Goal: Information Seeking & Learning: Learn about a topic

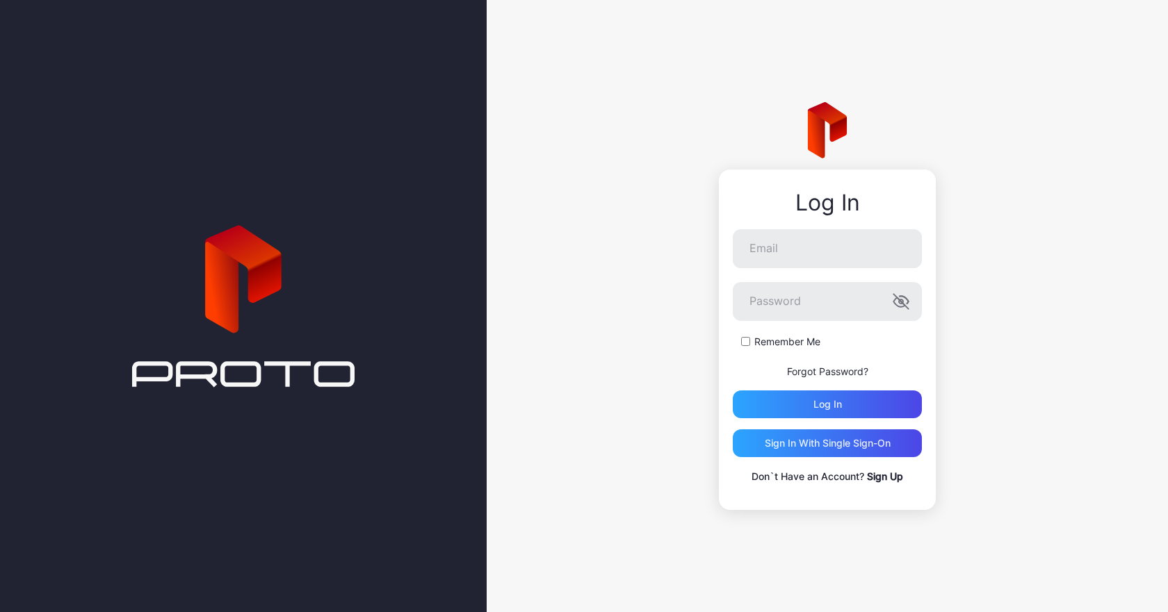
type input "**********"
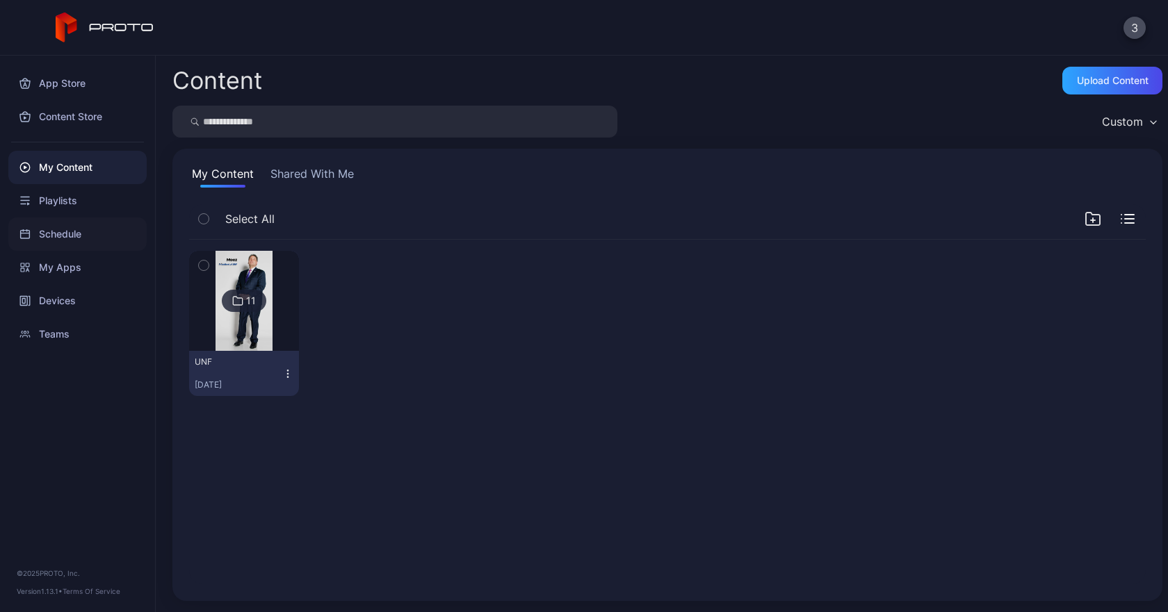
click at [55, 236] on div "Schedule" at bounding box center [77, 234] width 138 height 33
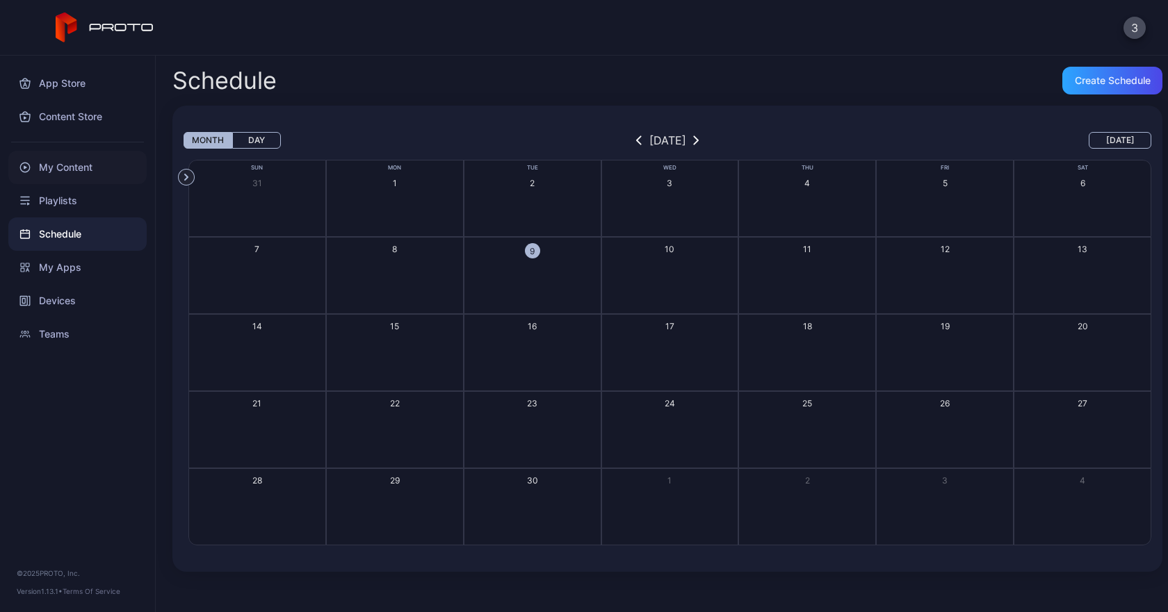
click at [89, 160] on div "My Content" at bounding box center [77, 167] width 138 height 33
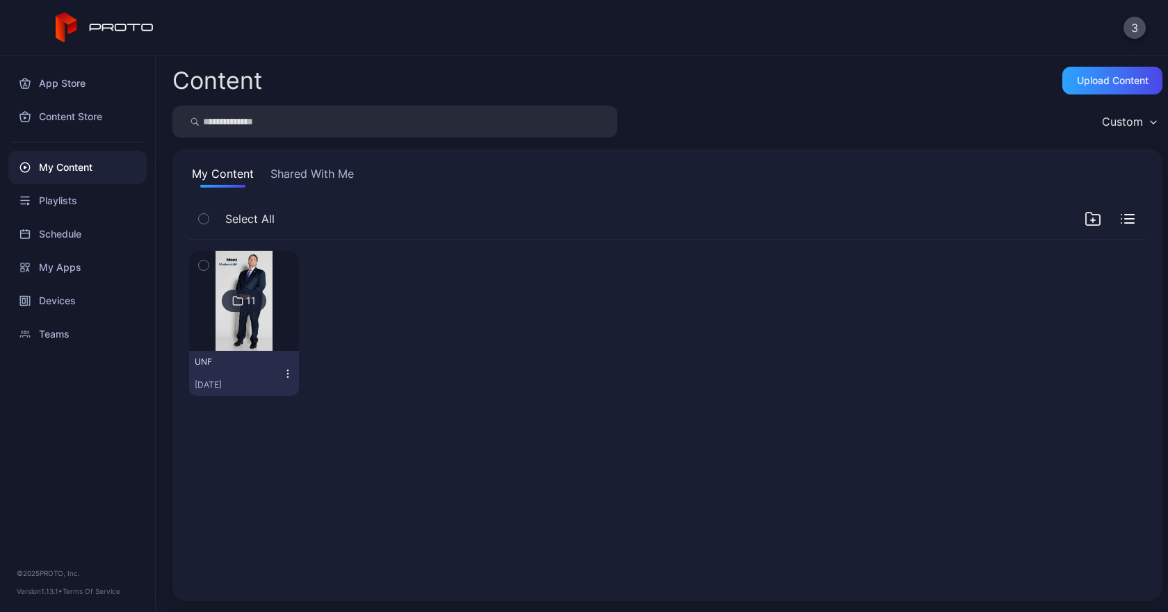
click at [302, 177] on button "Shared With Me" at bounding box center [312, 176] width 89 height 22
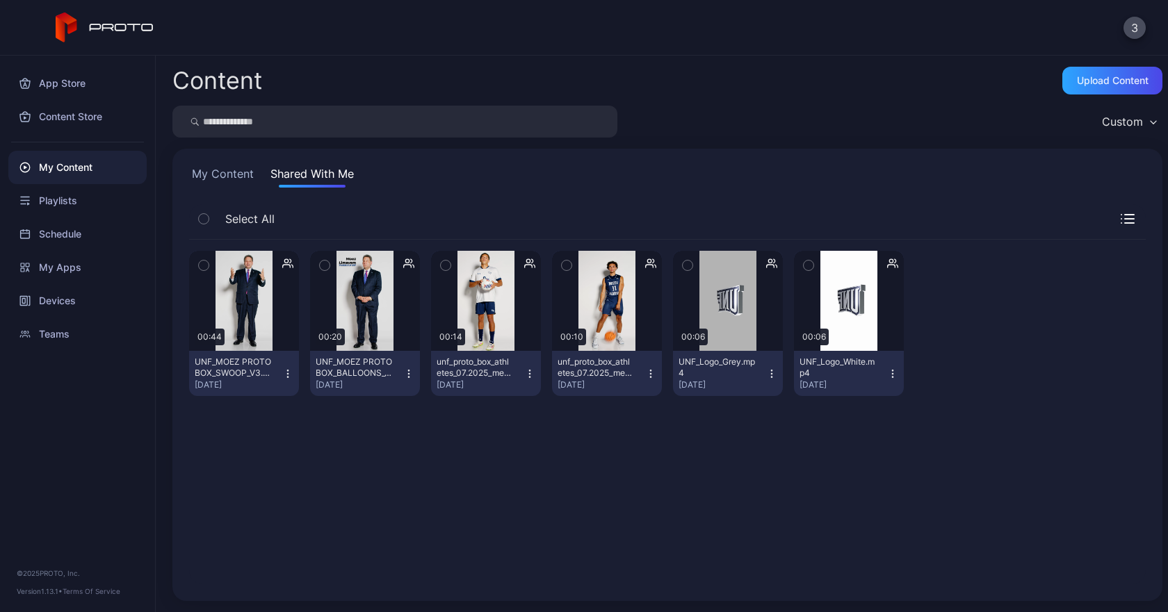
click at [726, 373] on div "UNF_Logo_Grey.mp4" at bounding box center [716, 368] width 76 height 22
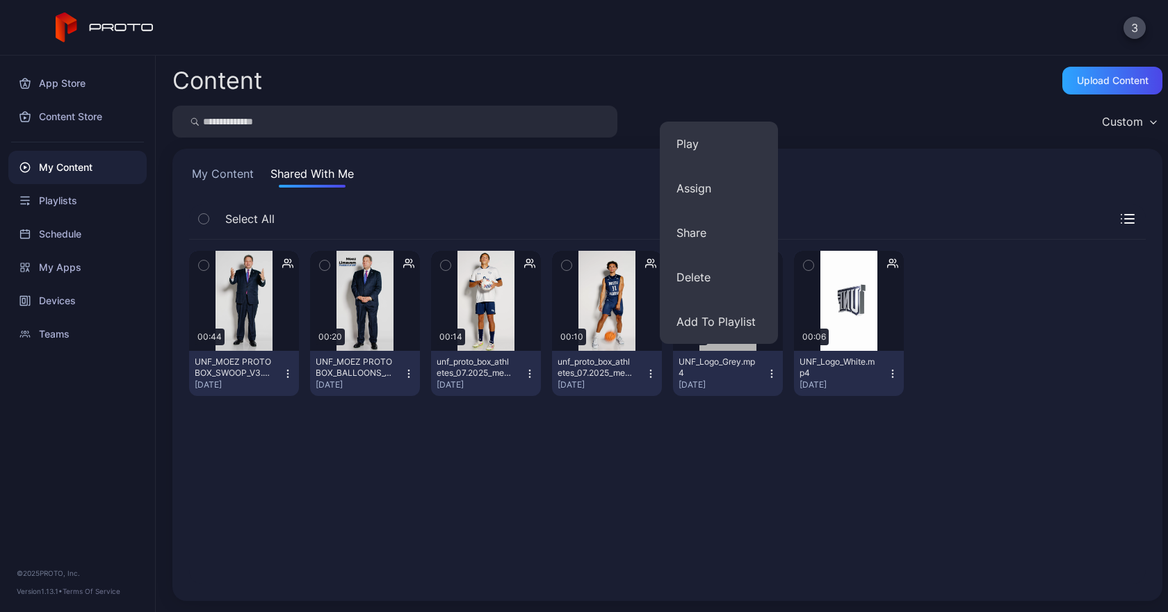
click at [765, 465] on div "Preview 00:44 UNF_MOEZ PROTO BOX_SWOOP_V3.mp4 [DATE] Preview 00:20 UNF_MOEZ PRO…" at bounding box center [667, 412] width 979 height 367
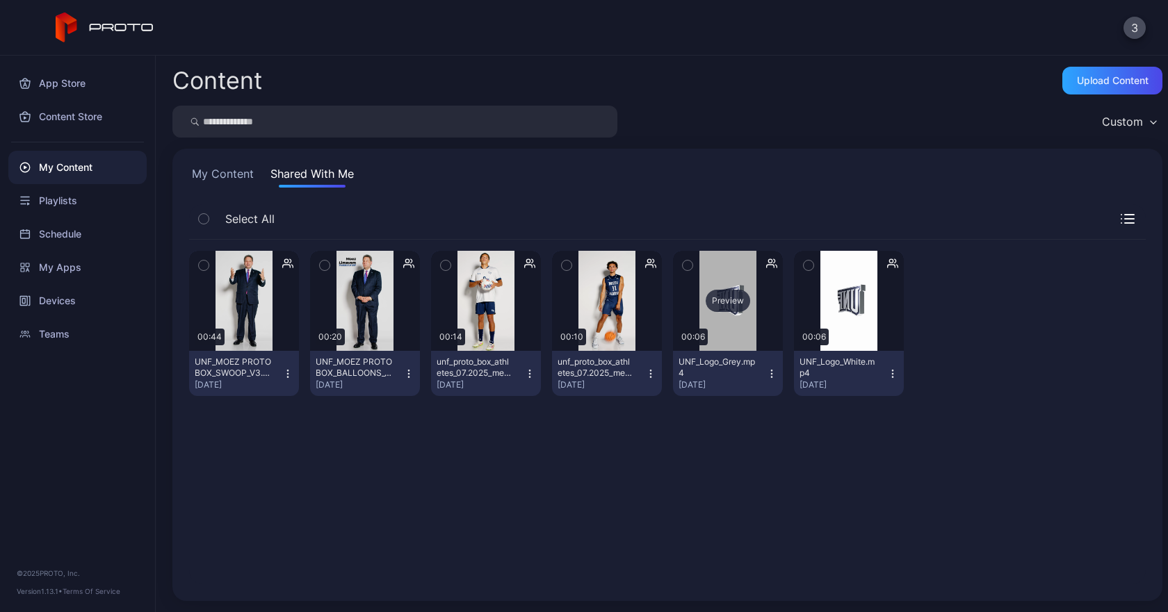
click at [717, 261] on div "Preview" at bounding box center [728, 301] width 110 height 100
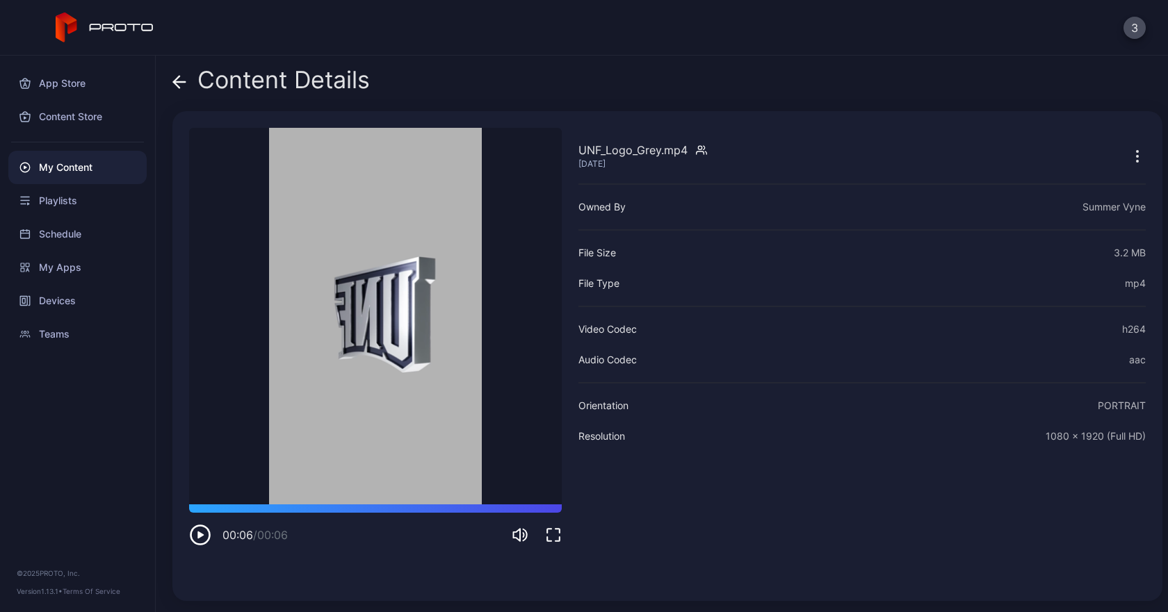
click at [188, 76] on div "Content Details" at bounding box center [270, 83] width 197 height 33
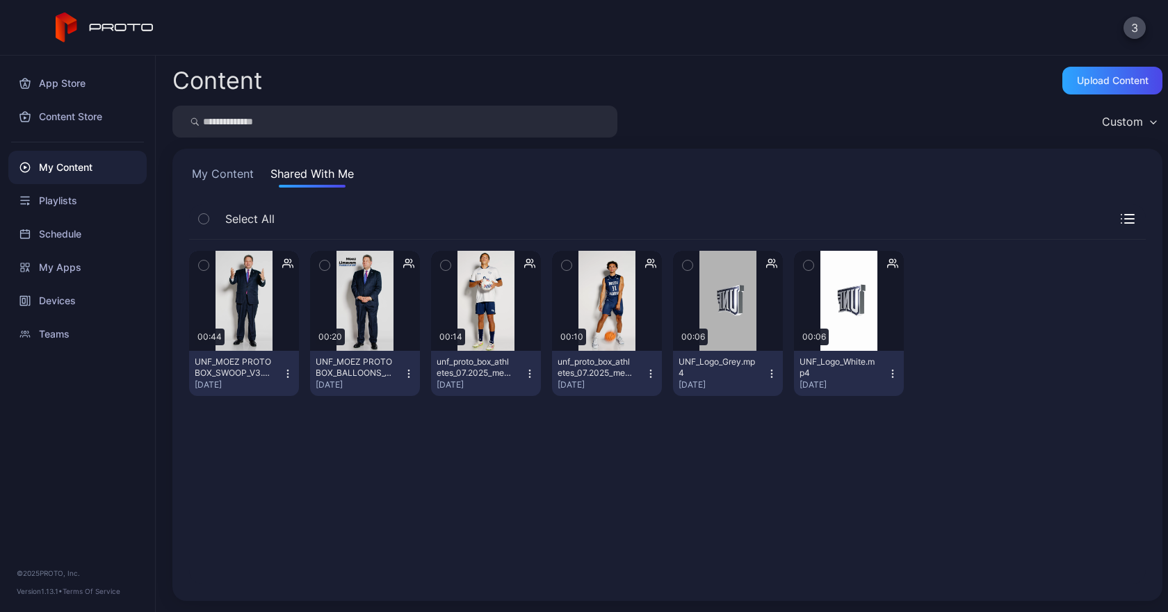
click at [833, 382] on div "[DATE]" at bounding box center [843, 384] width 88 height 11
click at [1008, 364] on div at bounding box center [970, 323] width 110 height 145
click at [846, 297] on div "Preview" at bounding box center [848, 301] width 44 height 22
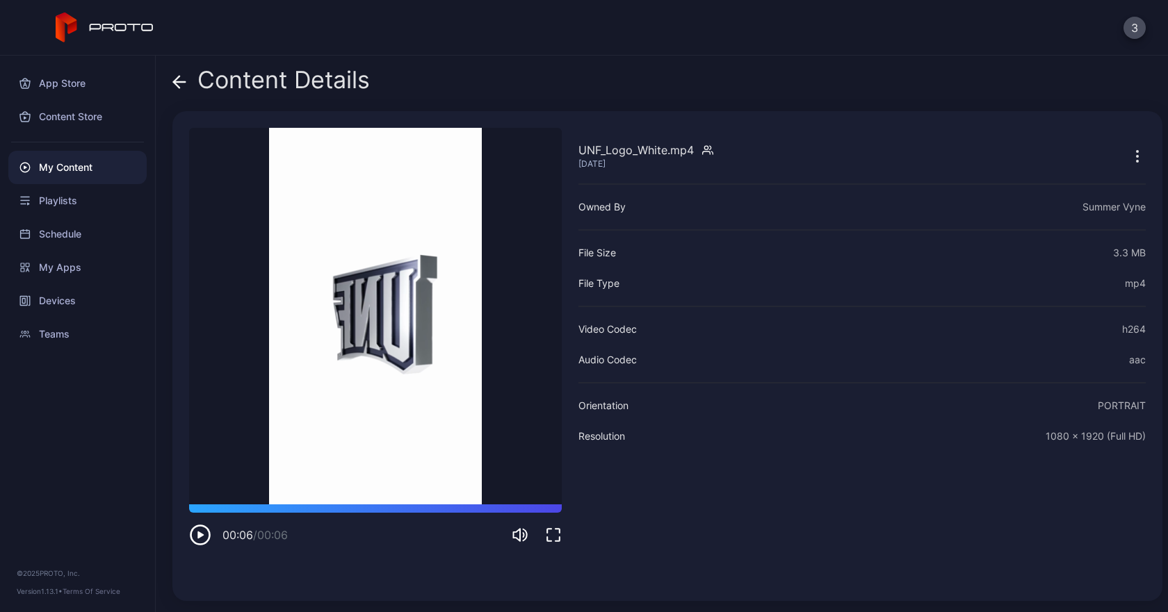
click at [170, 87] on div "Content Details UNF_Logo_White.mp4 [DATE] Sorry, your browser doesn‘t support e…" at bounding box center [662, 334] width 1012 height 557
click at [181, 78] on icon at bounding box center [179, 82] width 14 height 14
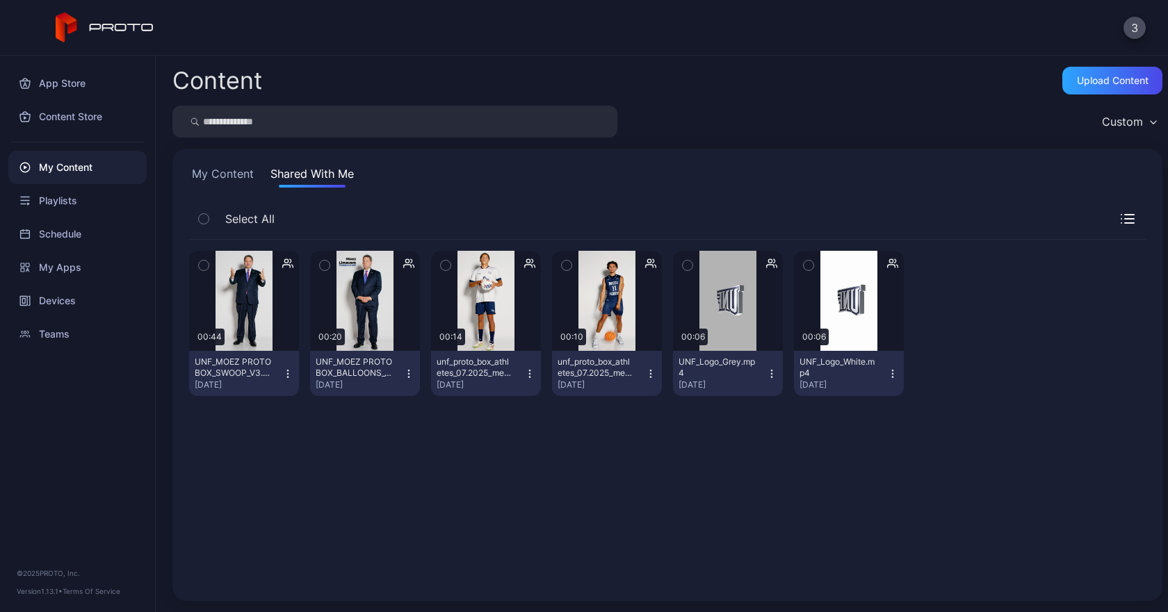
click at [232, 170] on button "My Content" at bounding box center [222, 176] width 67 height 22
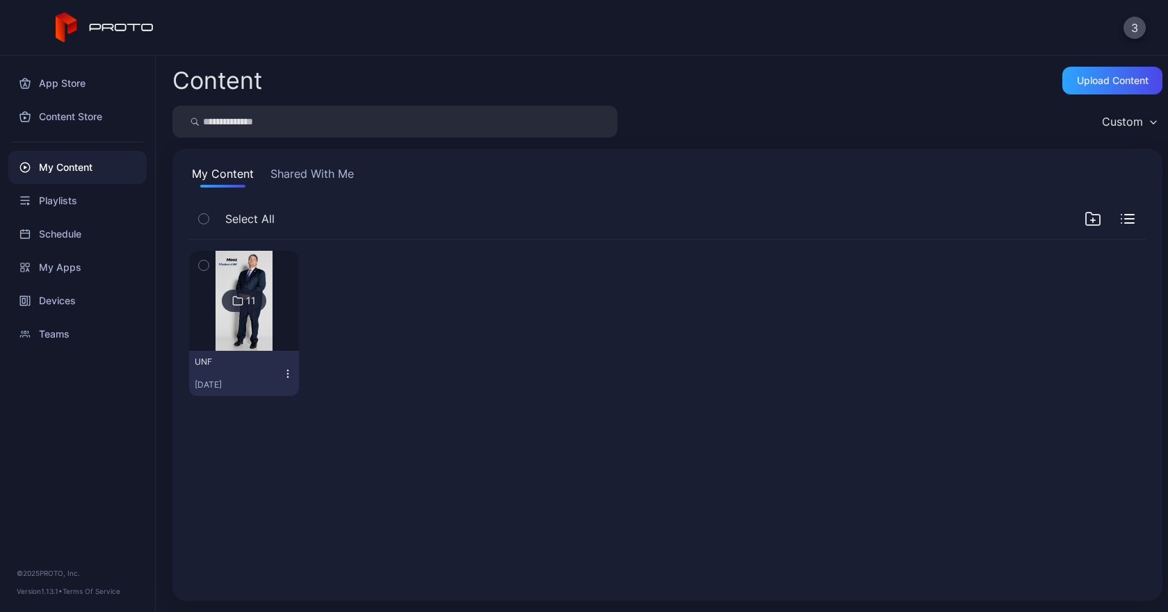
click at [226, 376] on div "UNF [DATE]" at bounding box center [239, 374] width 88 height 34
click at [243, 303] on div "11" at bounding box center [244, 301] width 44 height 22
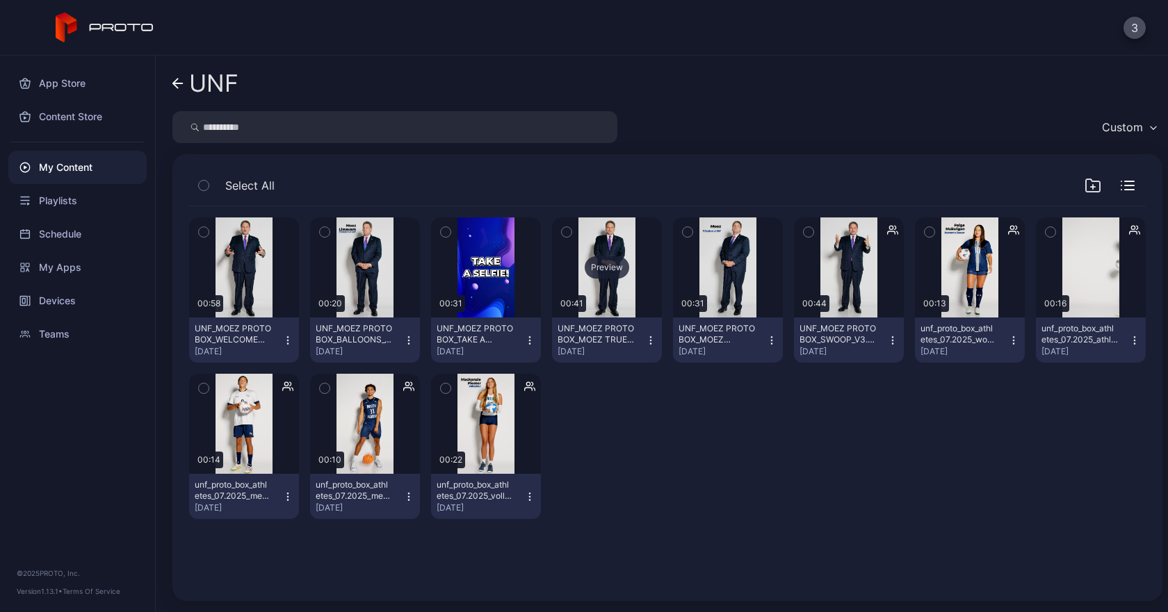
click at [604, 265] on div "Preview" at bounding box center [606, 267] width 44 height 22
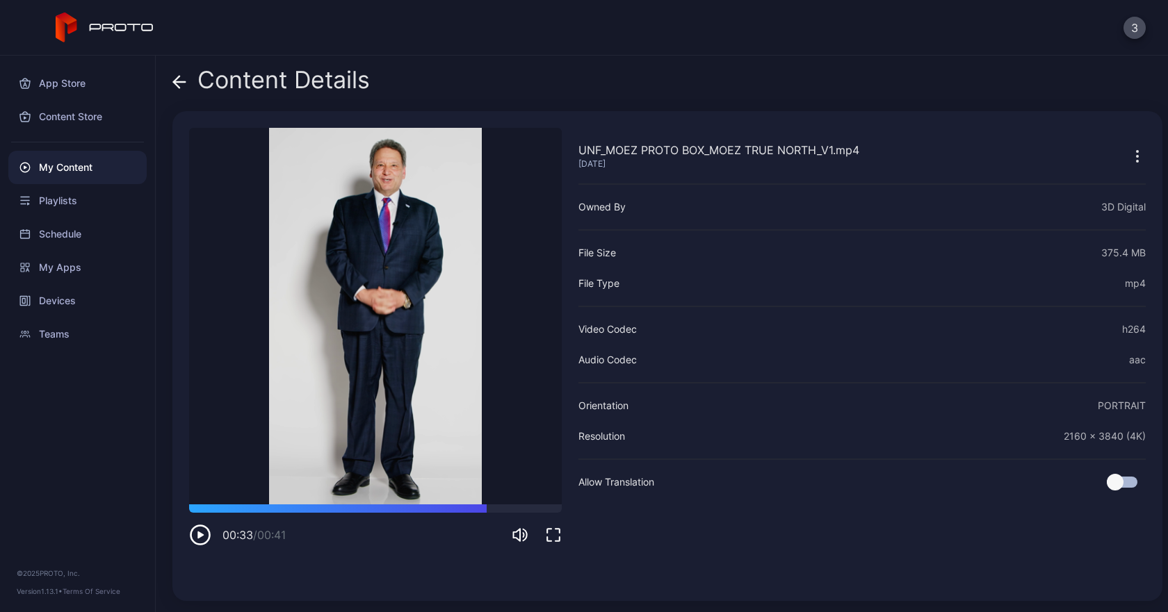
drag, startPoint x: 470, startPoint y: 508, endPoint x: 486, endPoint y: 499, distance: 19.0
click at [486, 499] on div "UNF_MOEZ PROTO BOX_MOEZ TRUE NORTH_V1.mp4 [DATE] Sorry, your browser doesn‘t su…" at bounding box center [375, 356] width 373 height 457
click at [198, 541] on icon "button" at bounding box center [200, 535] width 22 height 22
